Goal: Task Accomplishment & Management: Manage account settings

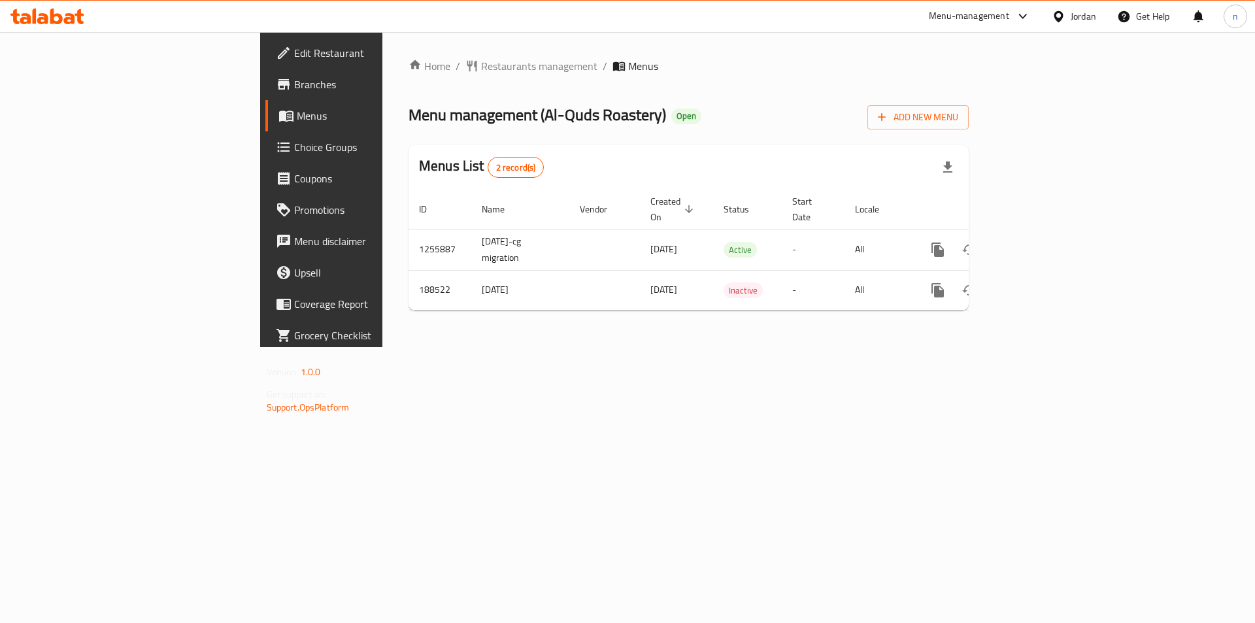
click at [1040, 242] on icon "enhanced table" at bounding box center [1032, 250] width 16 height 16
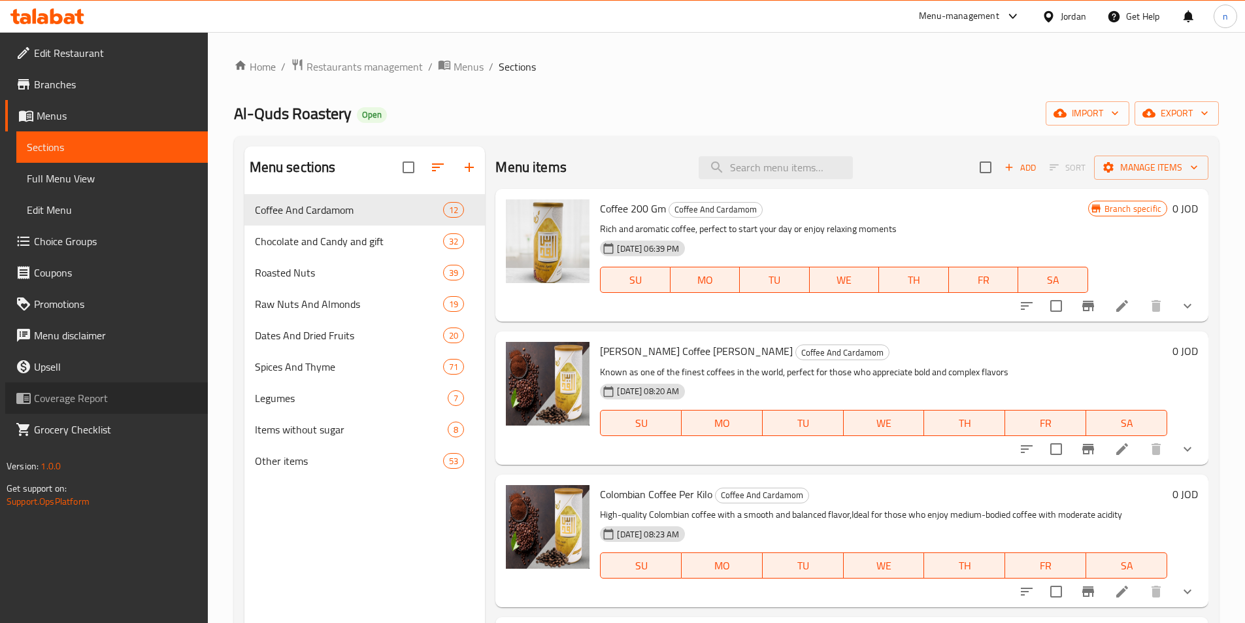
click at [157, 390] on span "Coverage Report" at bounding box center [115, 398] width 163 height 16
click at [88, 246] on span "Choice Groups" at bounding box center [115, 241] width 163 height 16
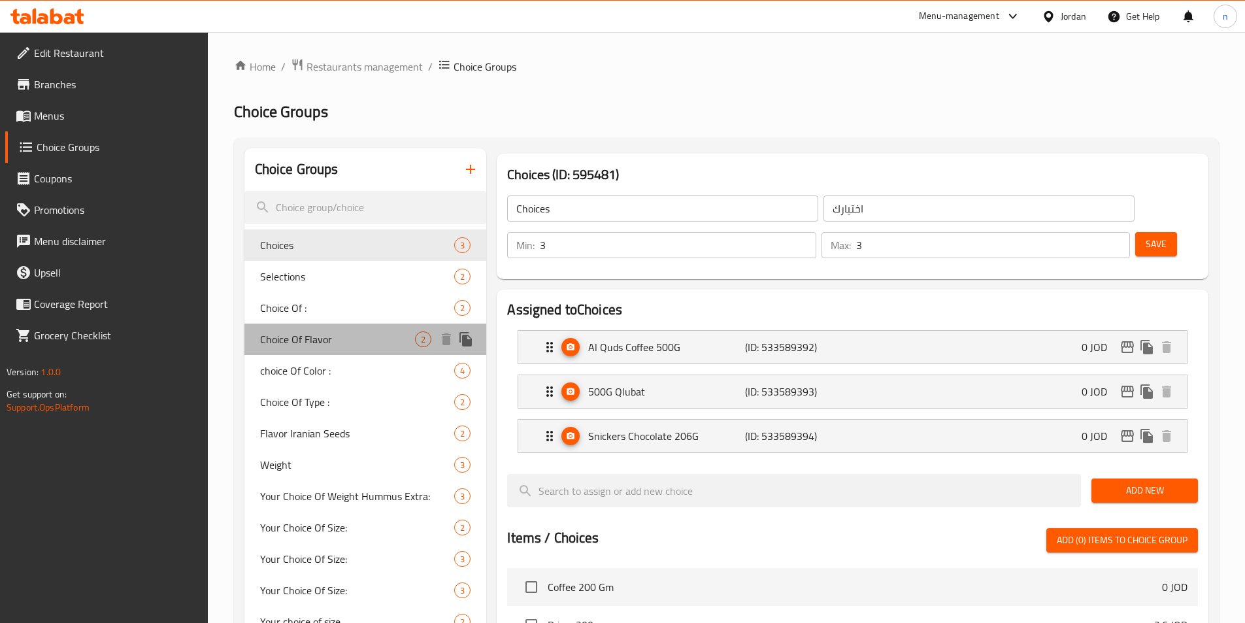
click at [326, 340] on span "Choice Of Flavor" at bounding box center [338, 339] width 156 height 16
type input "Choice Of Flavor"
type input "اختيارك من النكهة"
type input "1"
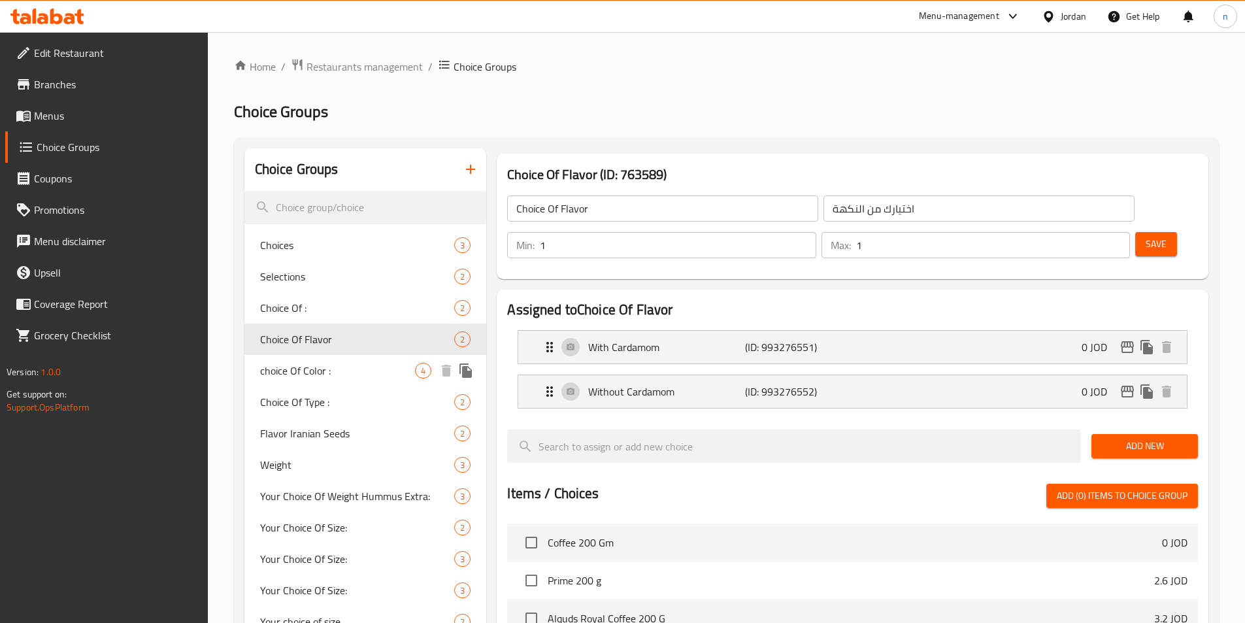
click at [333, 364] on span "choice Of Color :" at bounding box center [338, 371] width 156 height 16
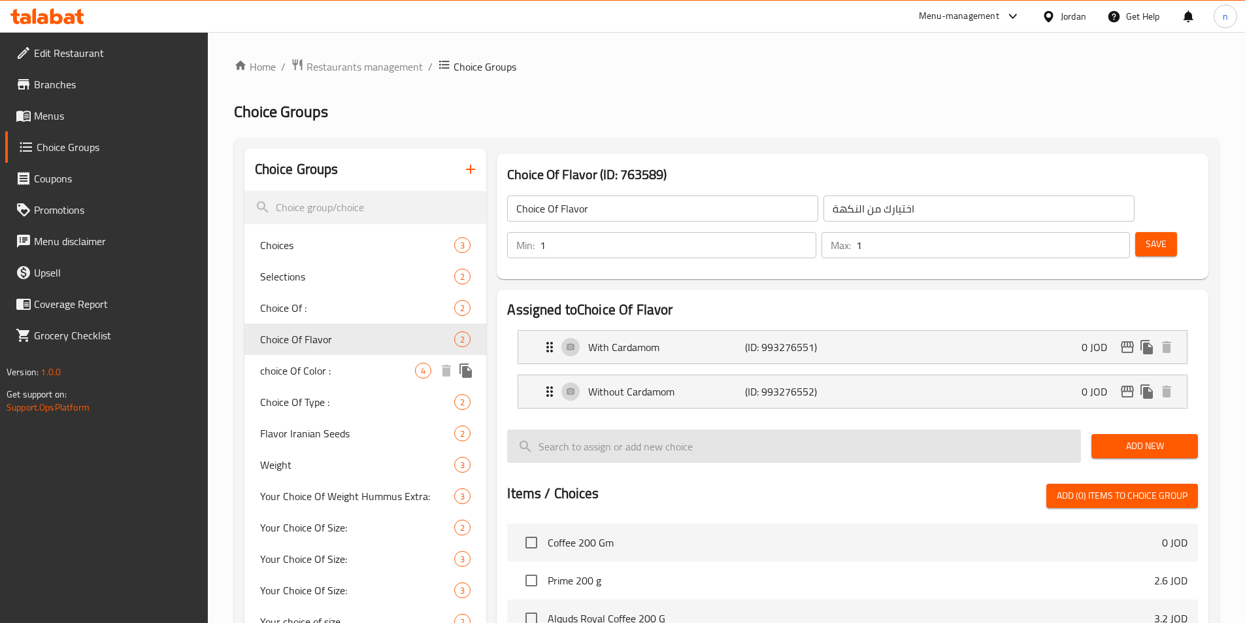
type input "choice Of Color :"
type input "اختيارك من اللون :"
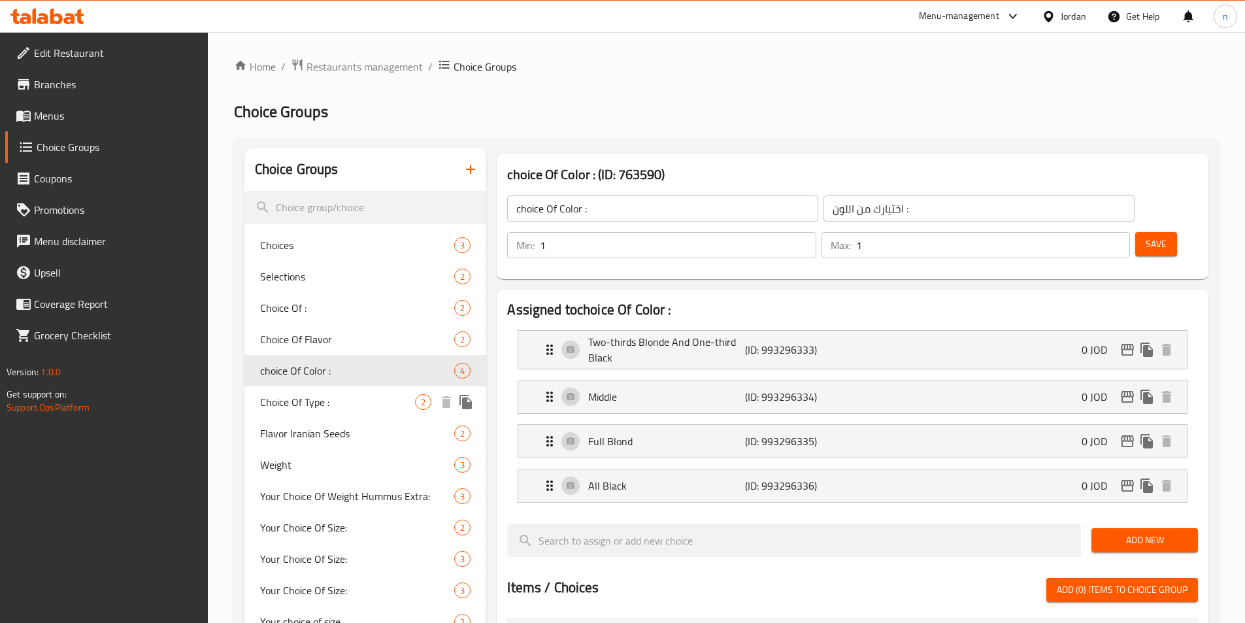
click at [317, 404] on span "Choice Of Type :" at bounding box center [338, 402] width 156 height 16
type input "Choice Of Type :"
type input "اختيارك من النوع :"
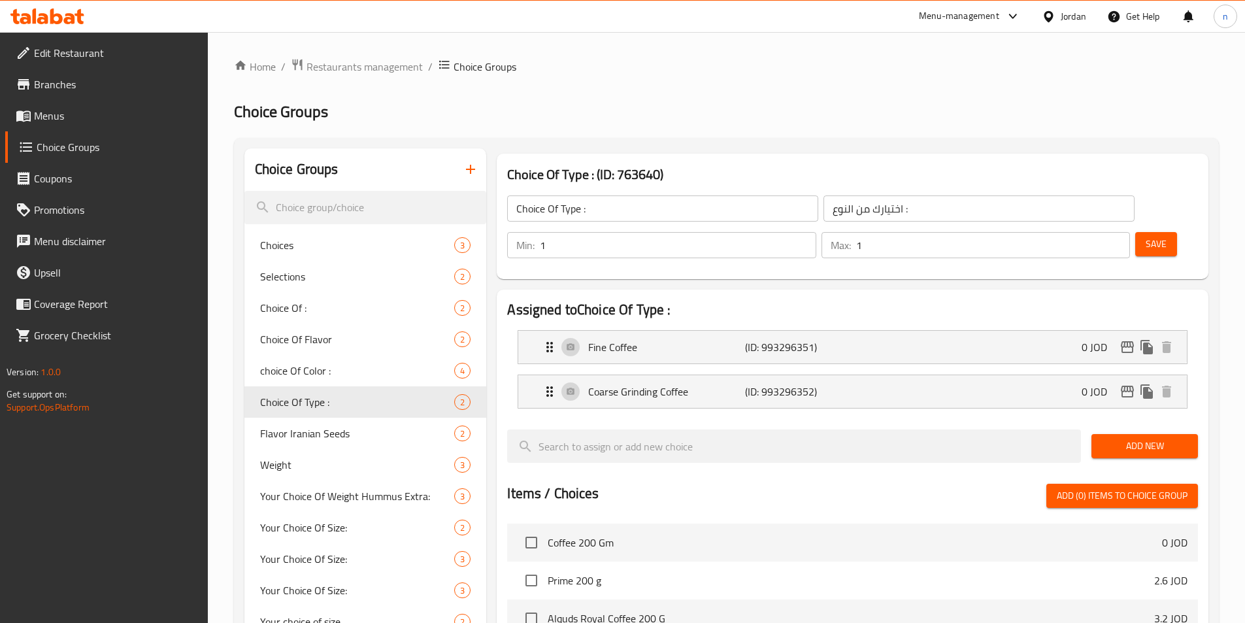
click at [622, 61] on ol "Home / Restaurants management / Choice Groups" at bounding box center [726, 66] width 985 height 17
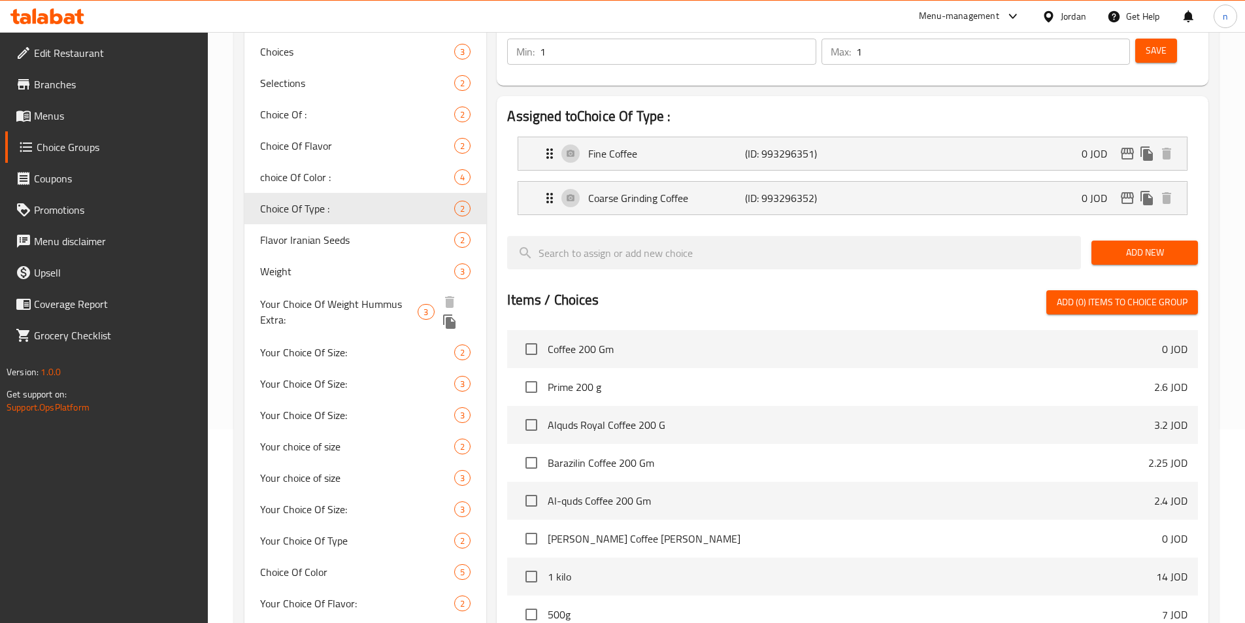
scroll to position [261, 0]
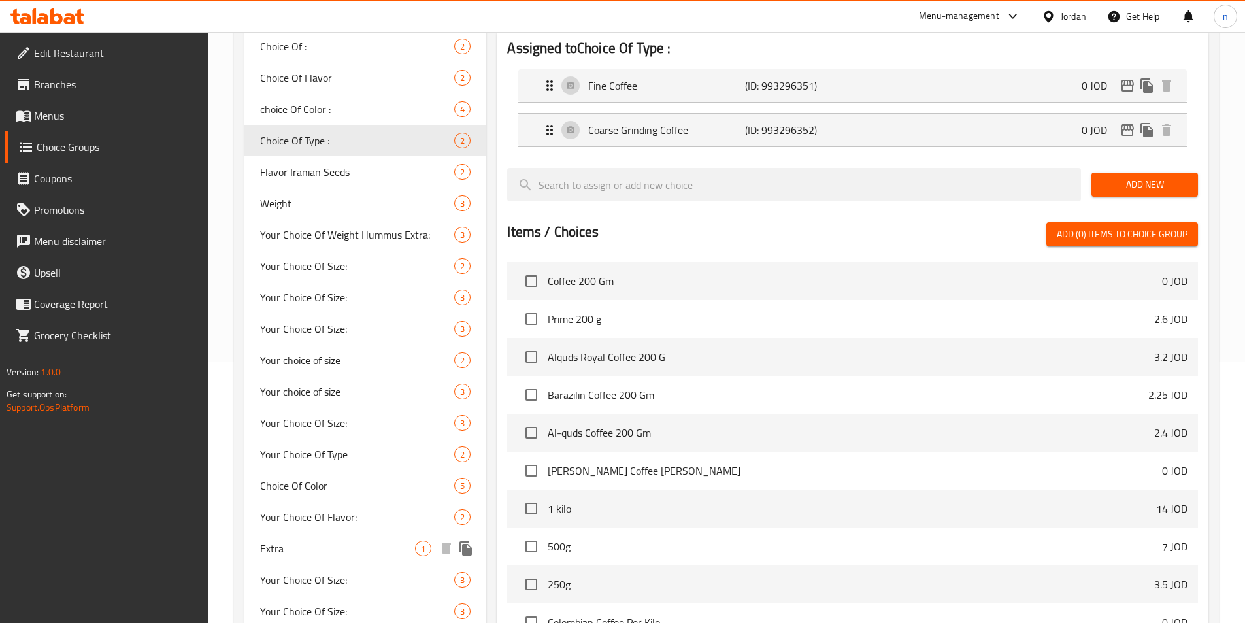
click at [252, 551] on div "Extra 1" at bounding box center [365, 548] width 242 height 31
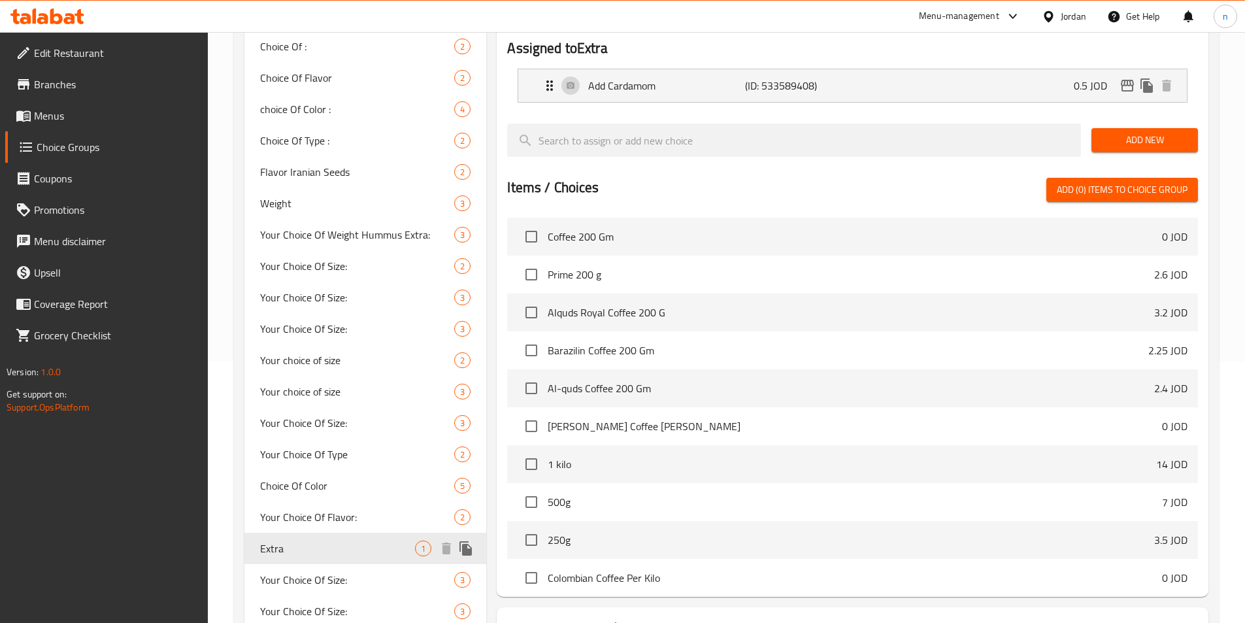
type input "Extra"
type input "اضافات"
type input "0"
click at [267, 546] on span "Extra" at bounding box center [338, 549] width 156 height 16
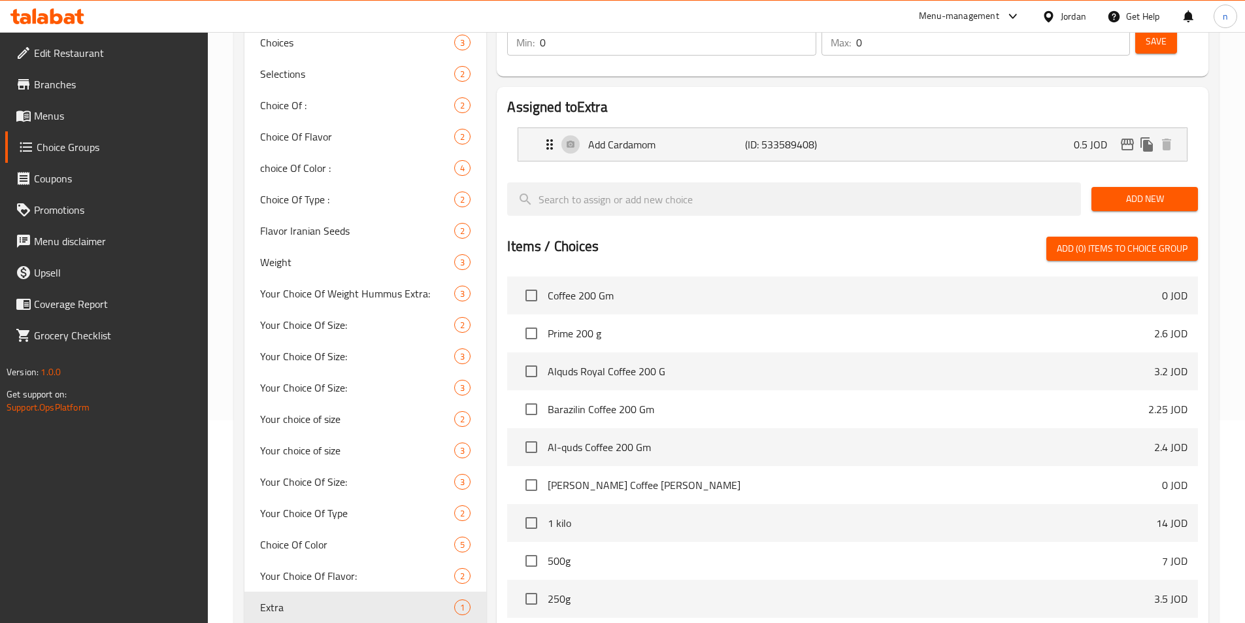
scroll to position [65, 0]
